Goal: Transaction & Acquisition: Purchase product/service

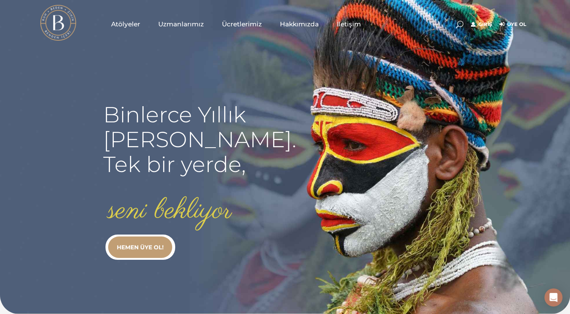
click at [142, 242] on link "HEMEN ÜYE OL!" at bounding box center [140, 246] width 64 height 21
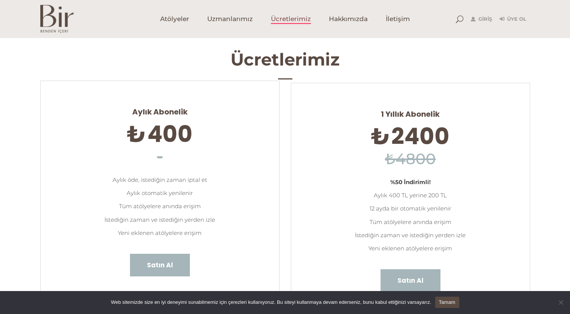
scroll to position [113, 0]
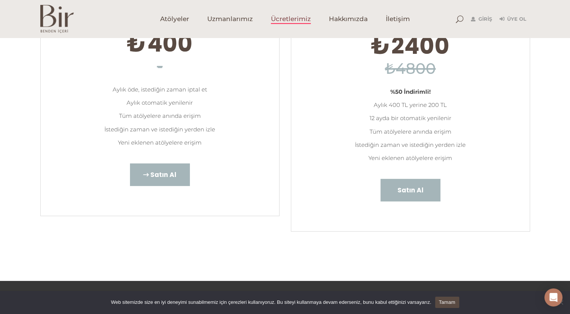
click at [169, 173] on span "Satın Al" at bounding box center [163, 175] width 26 height 10
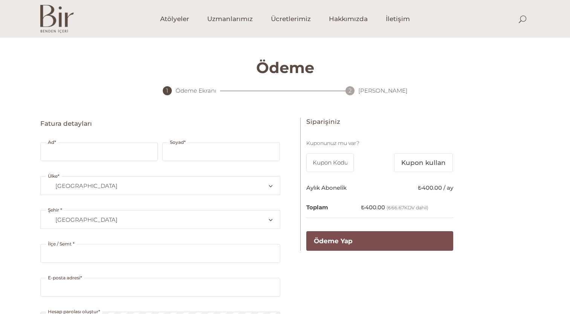
select select "TR34"
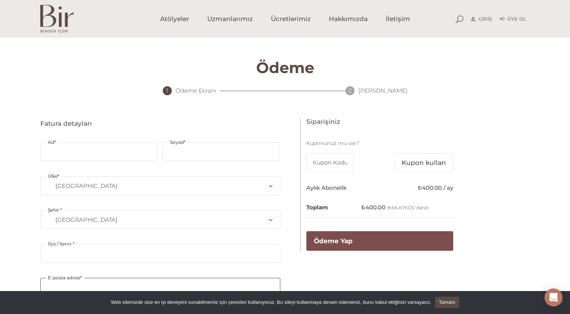
type input "[EMAIL_ADDRESS][DOMAIN_NAME]"
click at [108, 157] on input "Ad *" at bounding box center [98, 151] width 117 height 19
type input "SEYDE FUNDA"
type input "CELIK"
type input "KARAMAN"
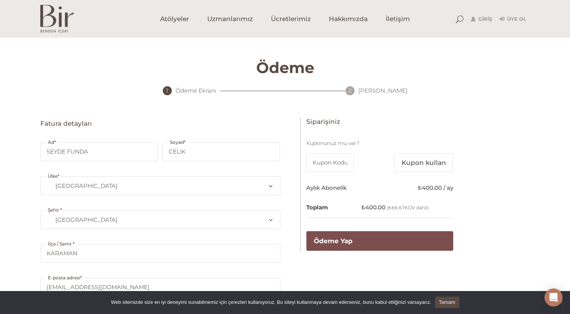
type input "06 / 27"
type input "525"
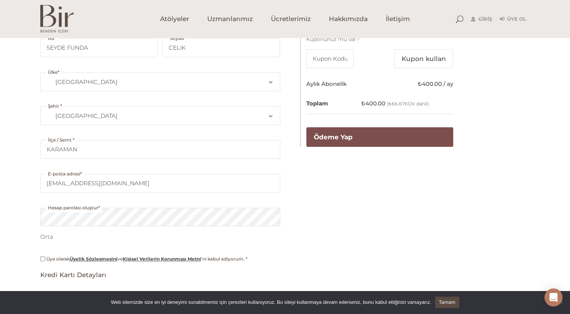
scroll to position [113, 0]
